Goal: Navigation & Orientation: Find specific page/section

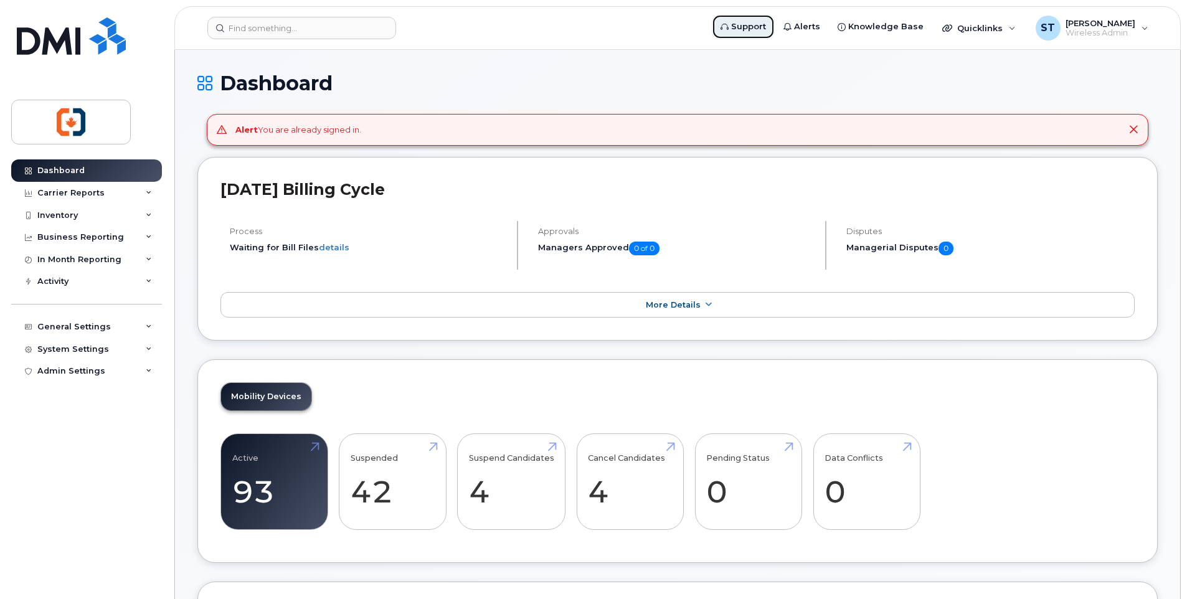
click at [729, 25] on icon at bounding box center [725, 27] width 8 height 8
click at [258, 494] on link "Active 93" at bounding box center [274, 482] width 84 height 82
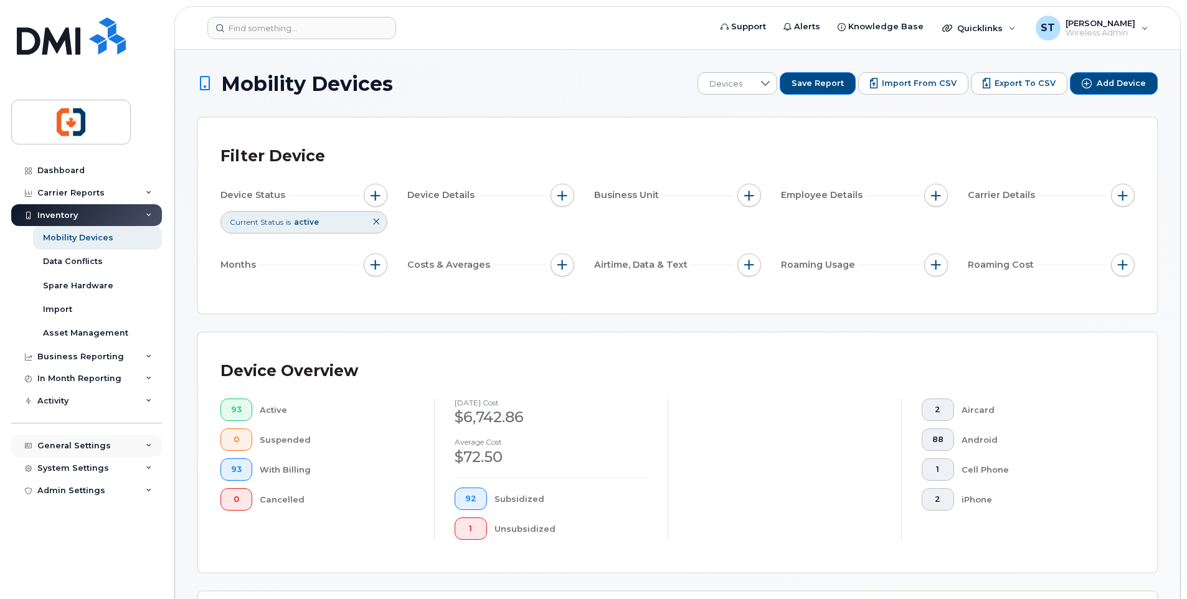
click at [60, 445] on div "General Settings" at bounding box center [73, 446] width 73 height 10
click at [69, 470] on div "My Account" at bounding box center [68, 468] width 50 height 11
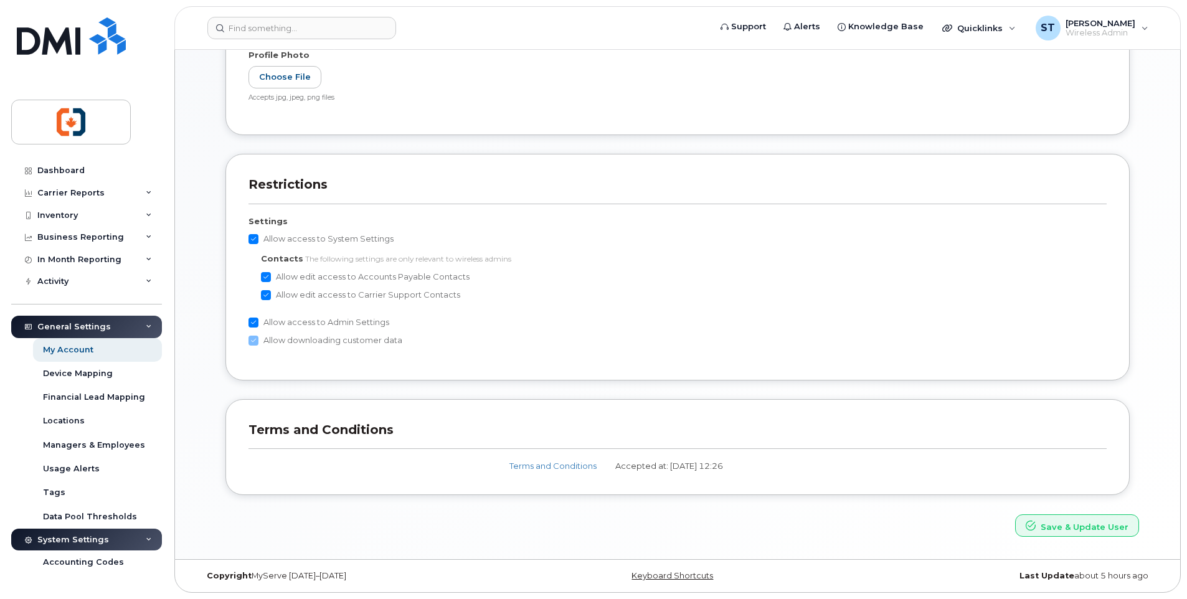
scroll to position [183, 0]
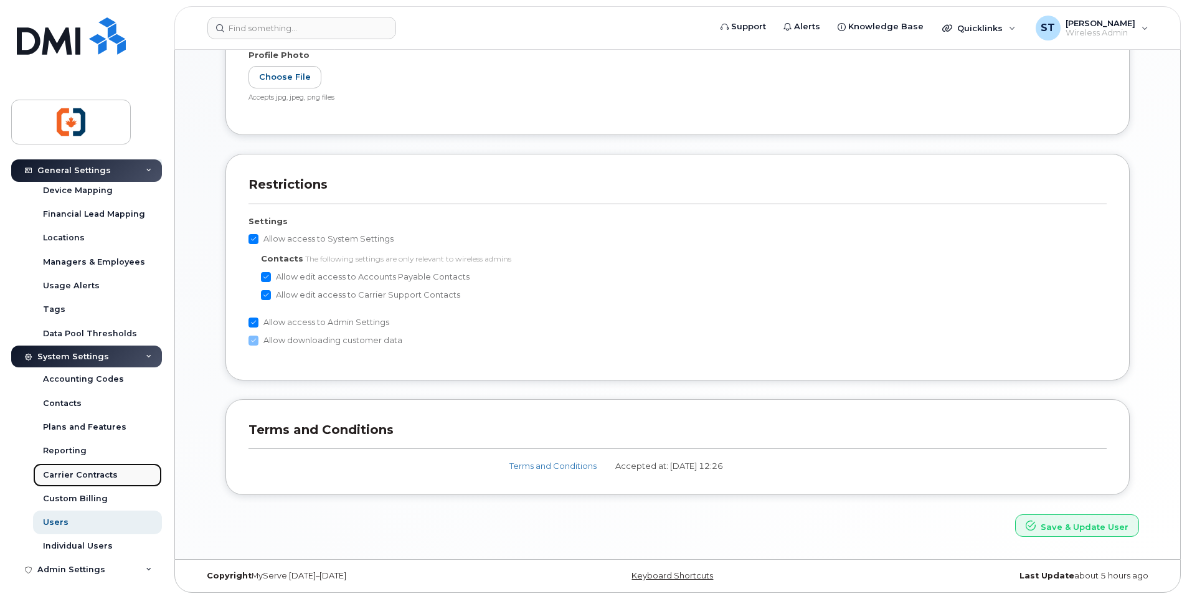
click at [75, 476] on div "Carrier Contracts" at bounding box center [80, 475] width 75 height 11
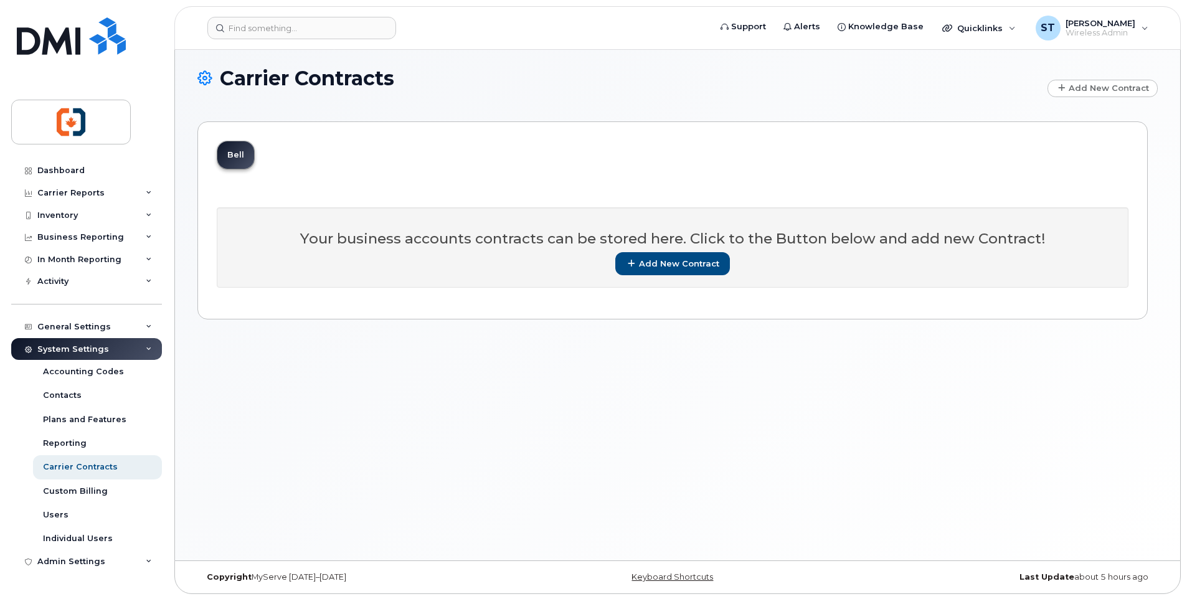
scroll to position [6, 0]
click at [64, 562] on div "Admin Settings" at bounding box center [71, 562] width 68 height 10
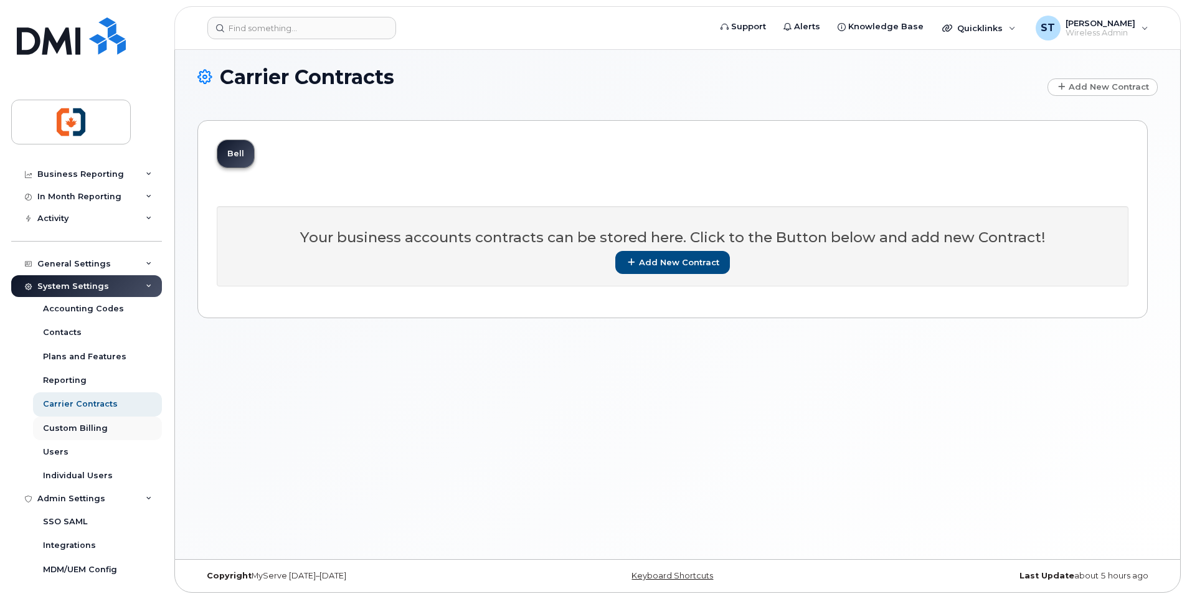
scroll to position [64, 0]
